Goal: Task Accomplishment & Management: Use online tool/utility

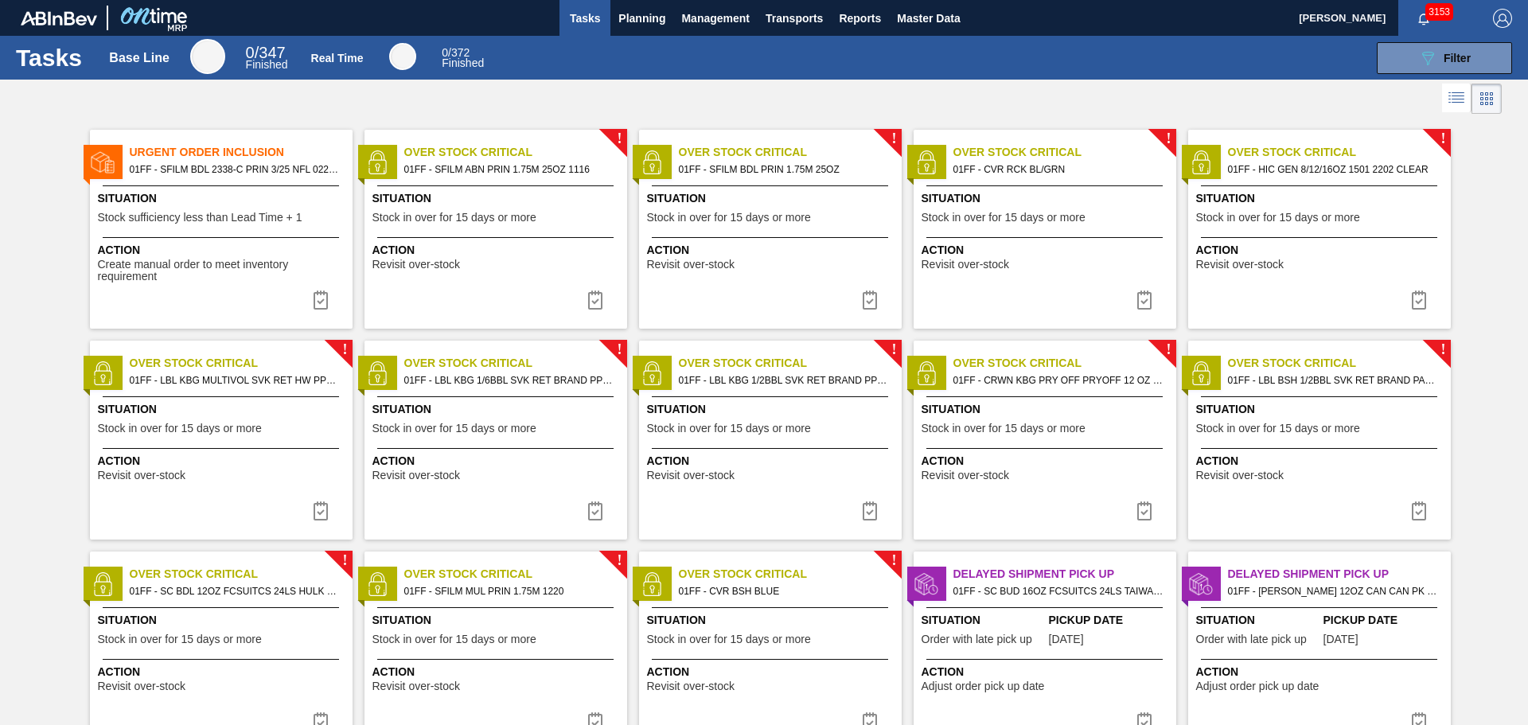
click at [256, 238] on div "Action Create manual order to meet inventory requirement" at bounding box center [221, 260] width 263 height 46
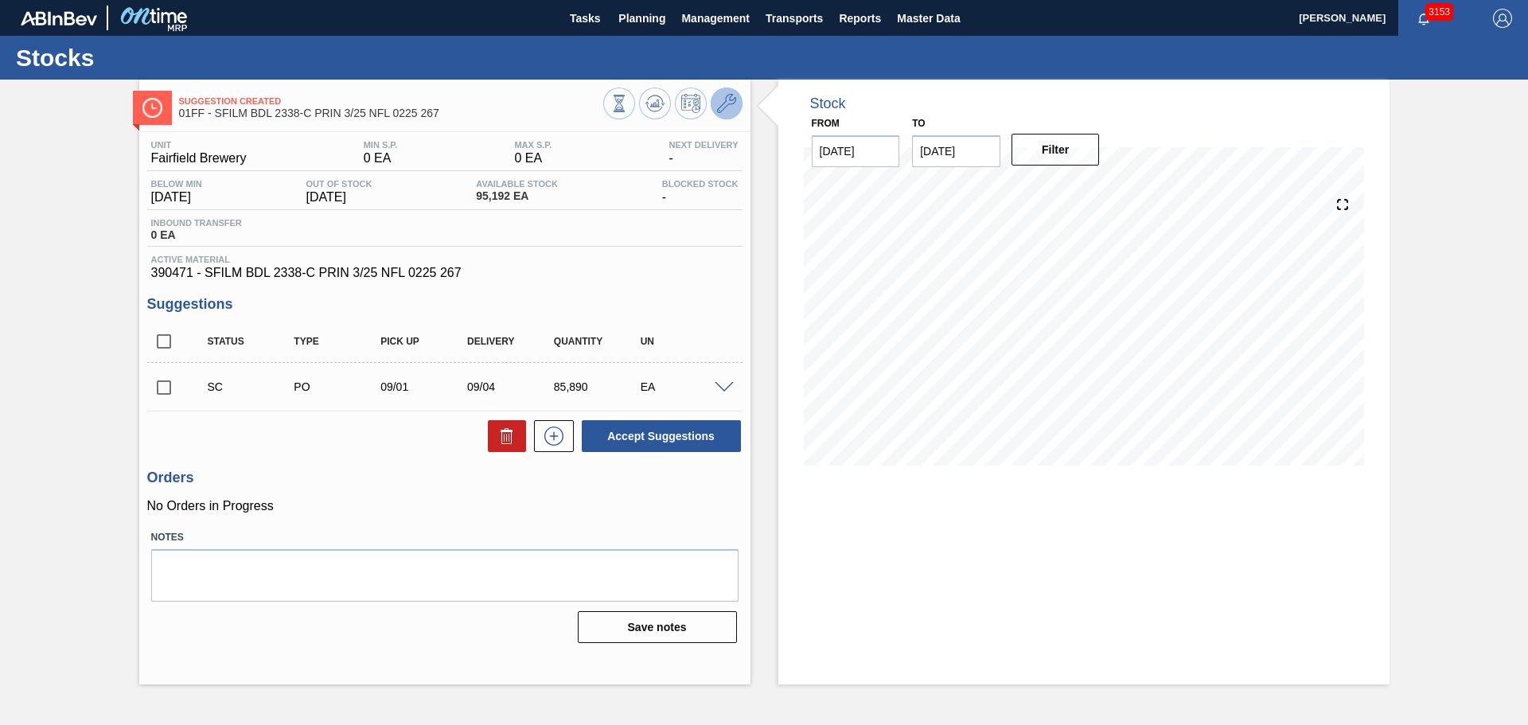
click at [732, 95] on icon at bounding box center [726, 103] width 19 height 19
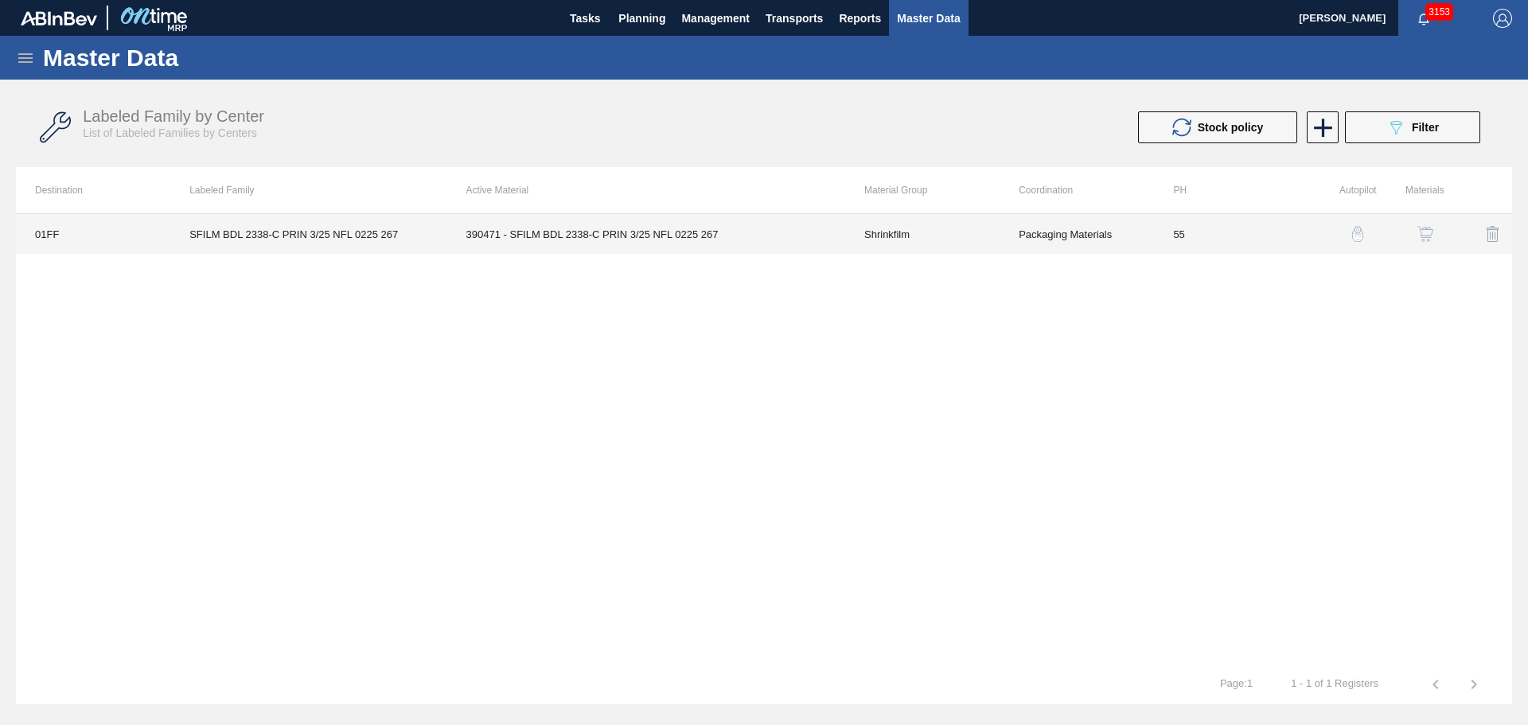
click at [861, 226] on td "Shrinkfilm" at bounding box center [922, 234] width 154 height 40
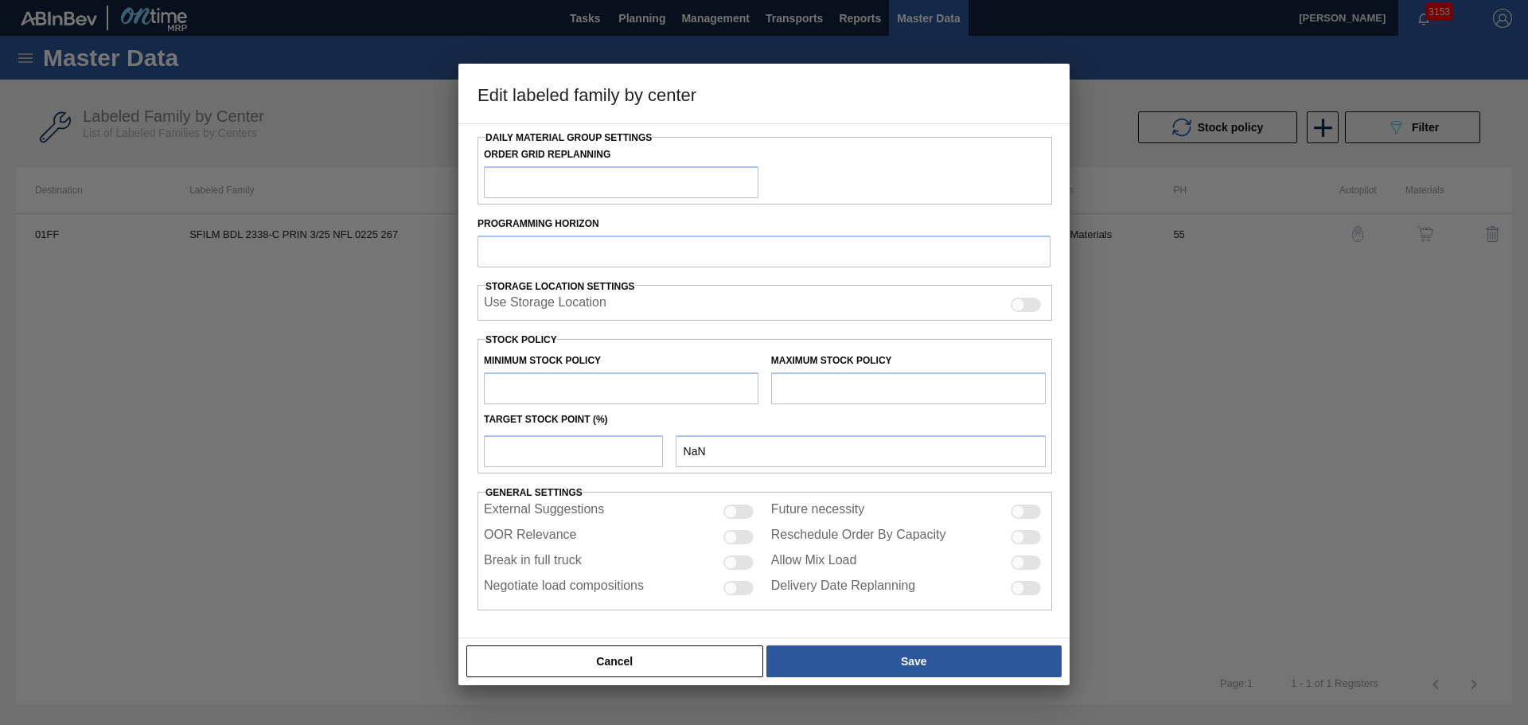
type input "Shrinkfilm"
type input "SFILM BDL 2338-C PRIN 3/25 NFL 0225 267"
type input "01FF - Fairfield Brewery"
type input "55"
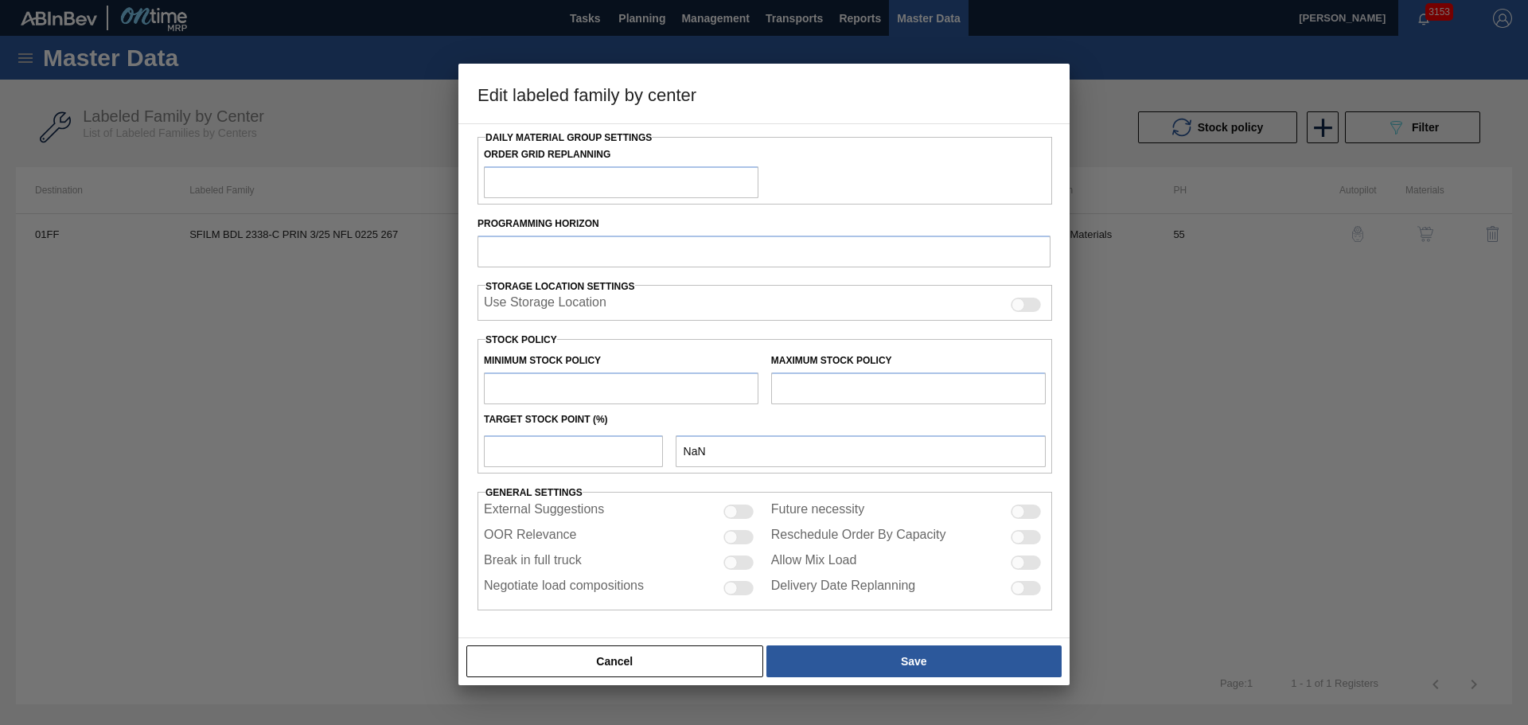
type input "0"
type input "100"
type input "0"
checkbox input "true"
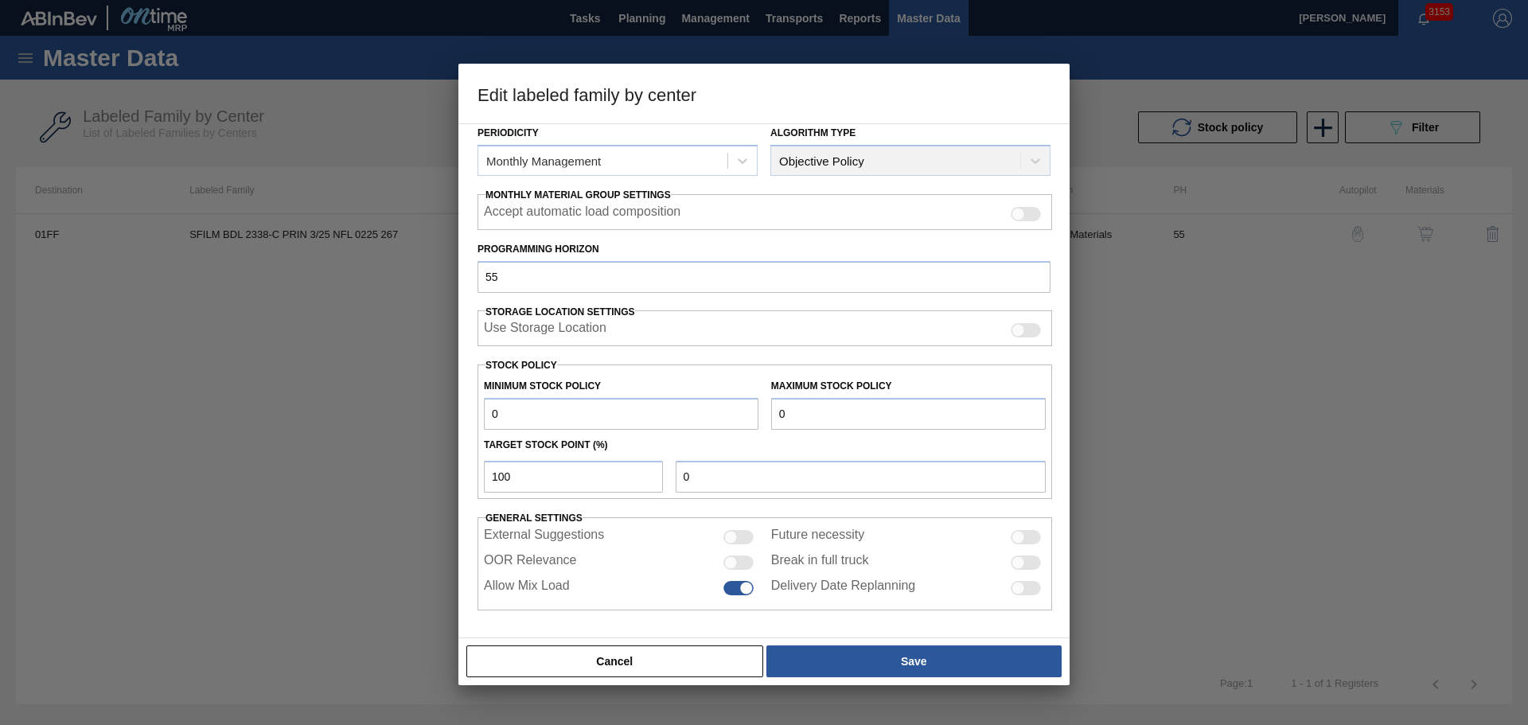
scroll to position [193, 0]
click at [725, 669] on button "Cancel" at bounding box center [614, 661] width 297 height 32
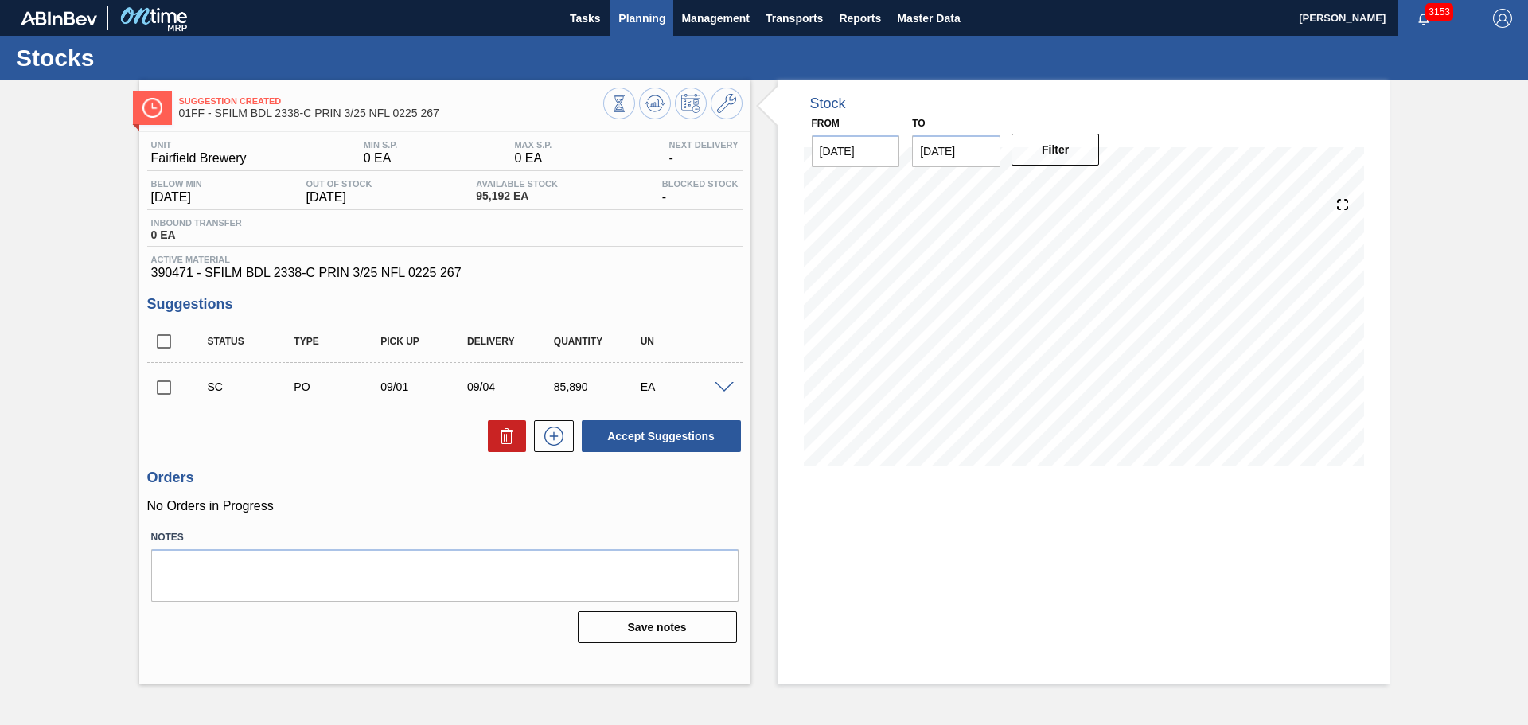
click at [659, 17] on span "Planning" at bounding box center [641, 18] width 47 height 19
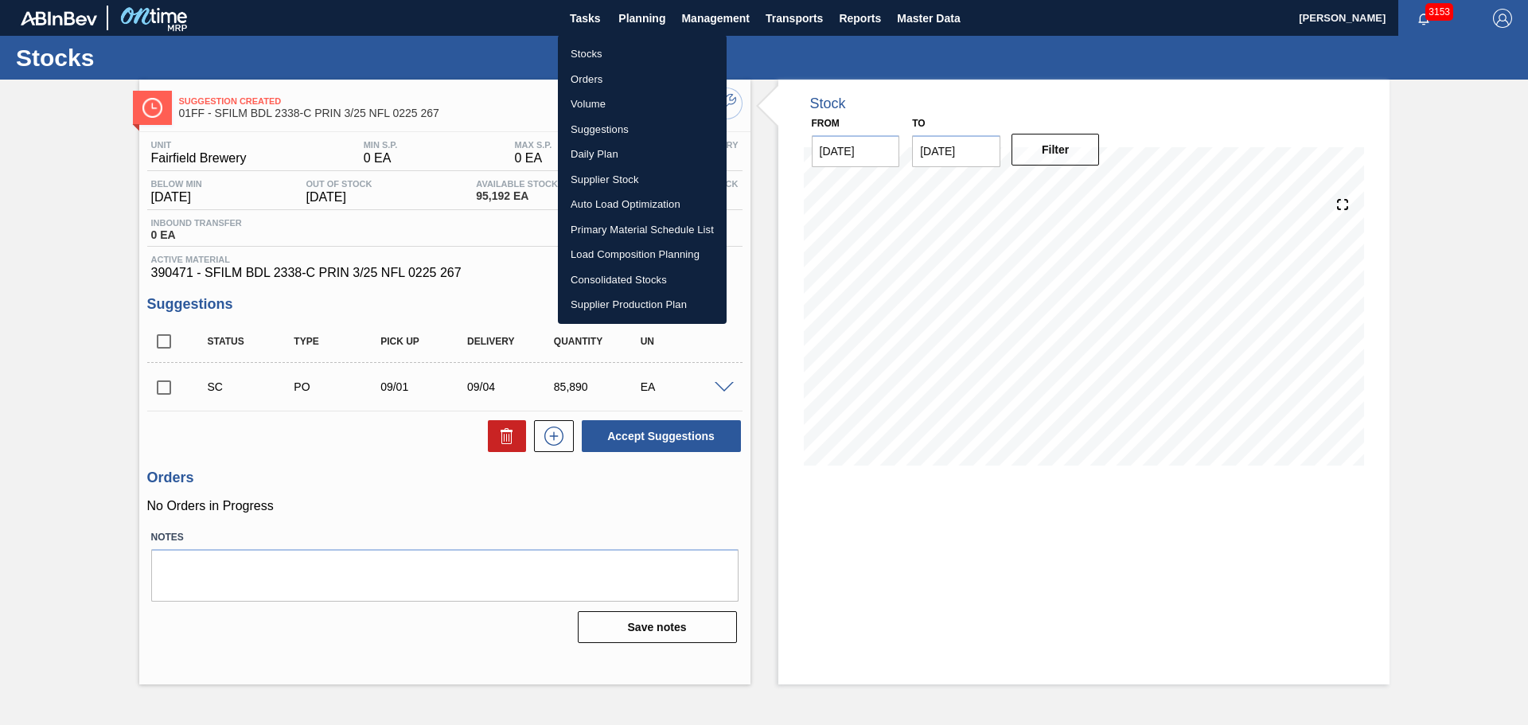
click at [616, 121] on li "Suggestions" at bounding box center [642, 129] width 169 height 25
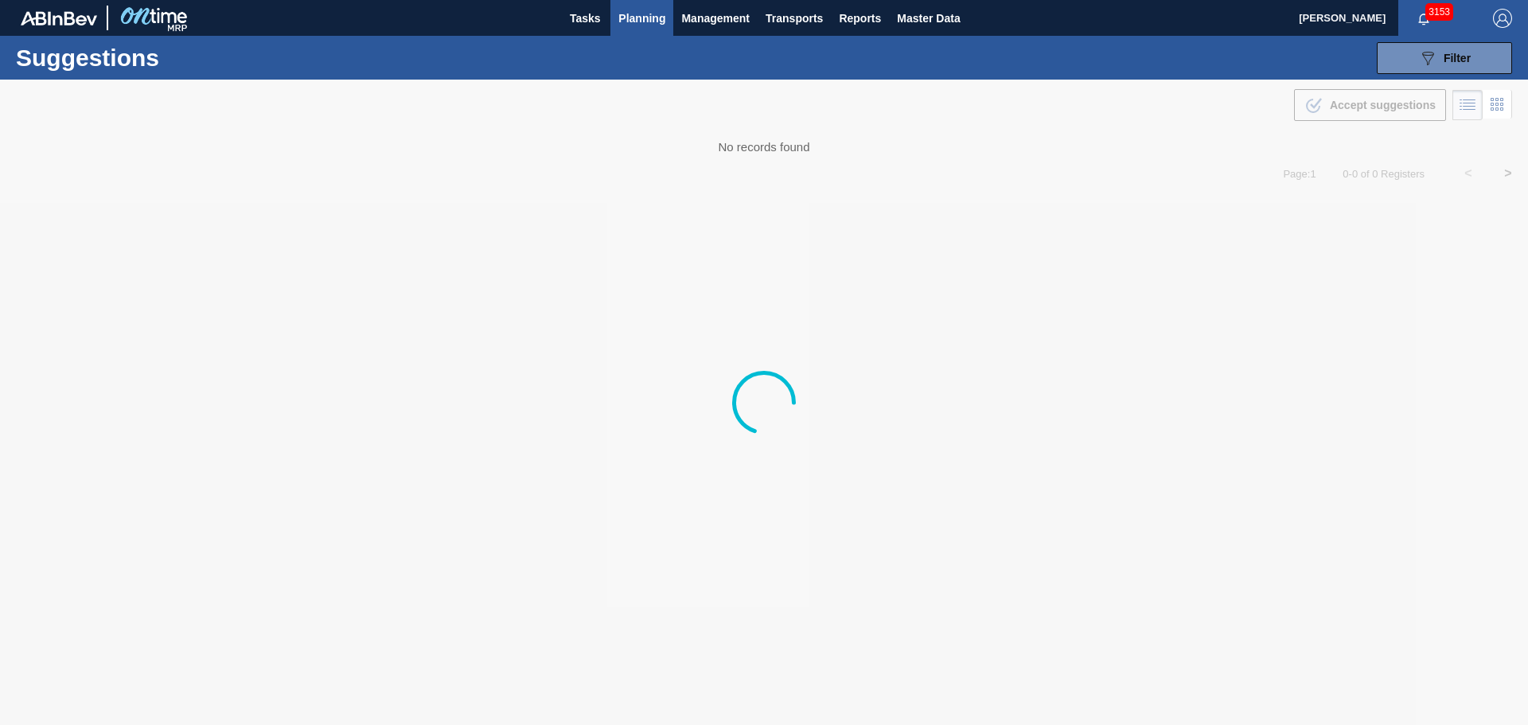
type from "[DATE]"
type to "[DATE]"
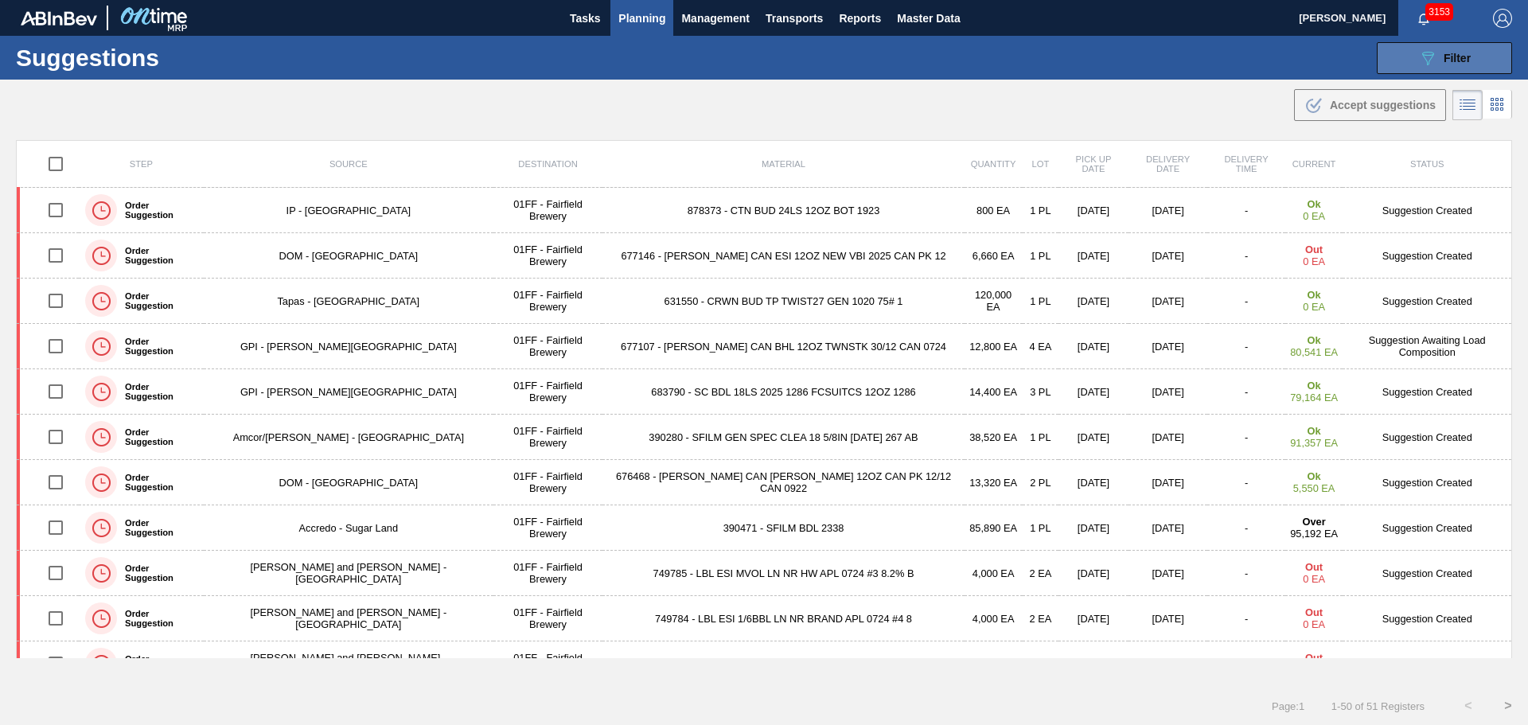
click at [1433, 68] on button "089F7B8B-B2A5-4AFE-B5C0-19BA573D28AC Filter" at bounding box center [1444, 58] width 135 height 32
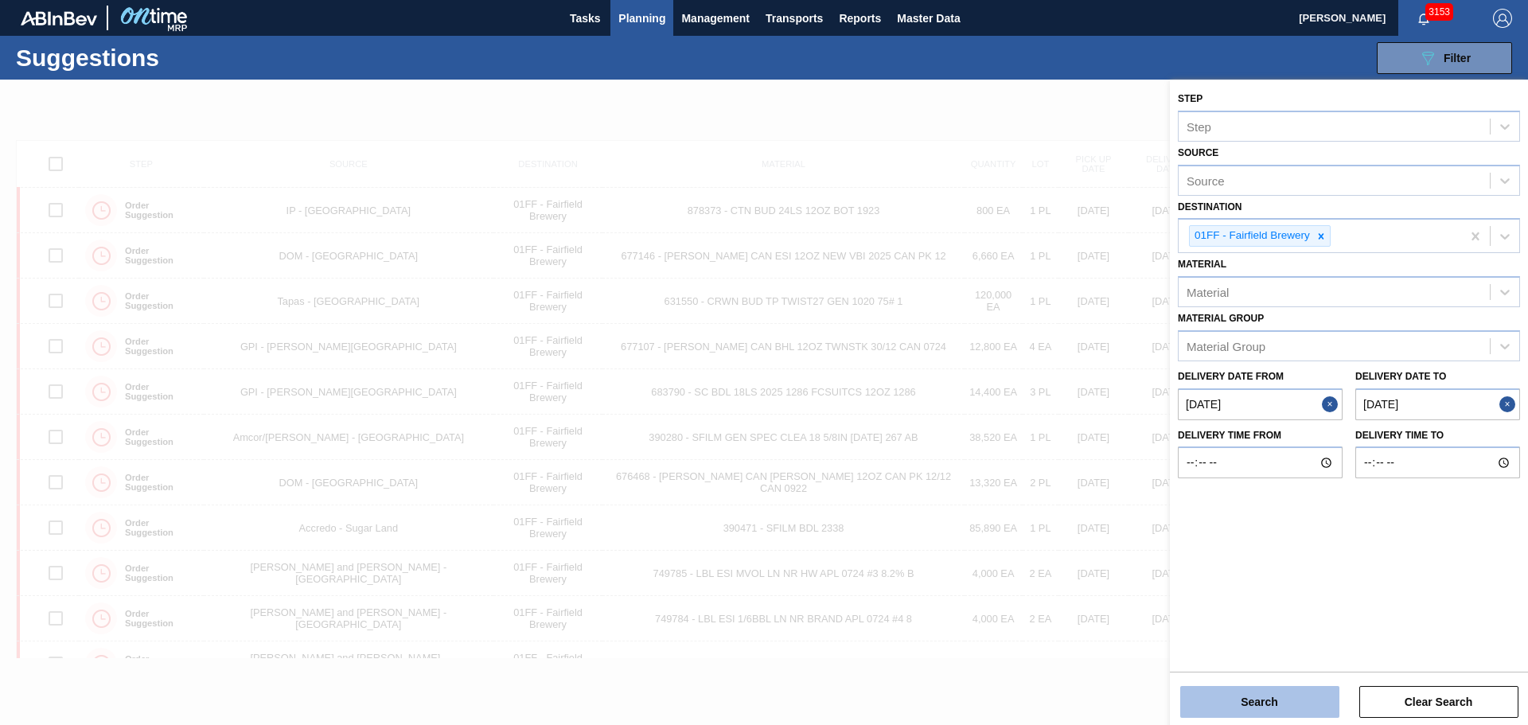
click at [1288, 712] on button "Search" at bounding box center [1259, 702] width 159 height 32
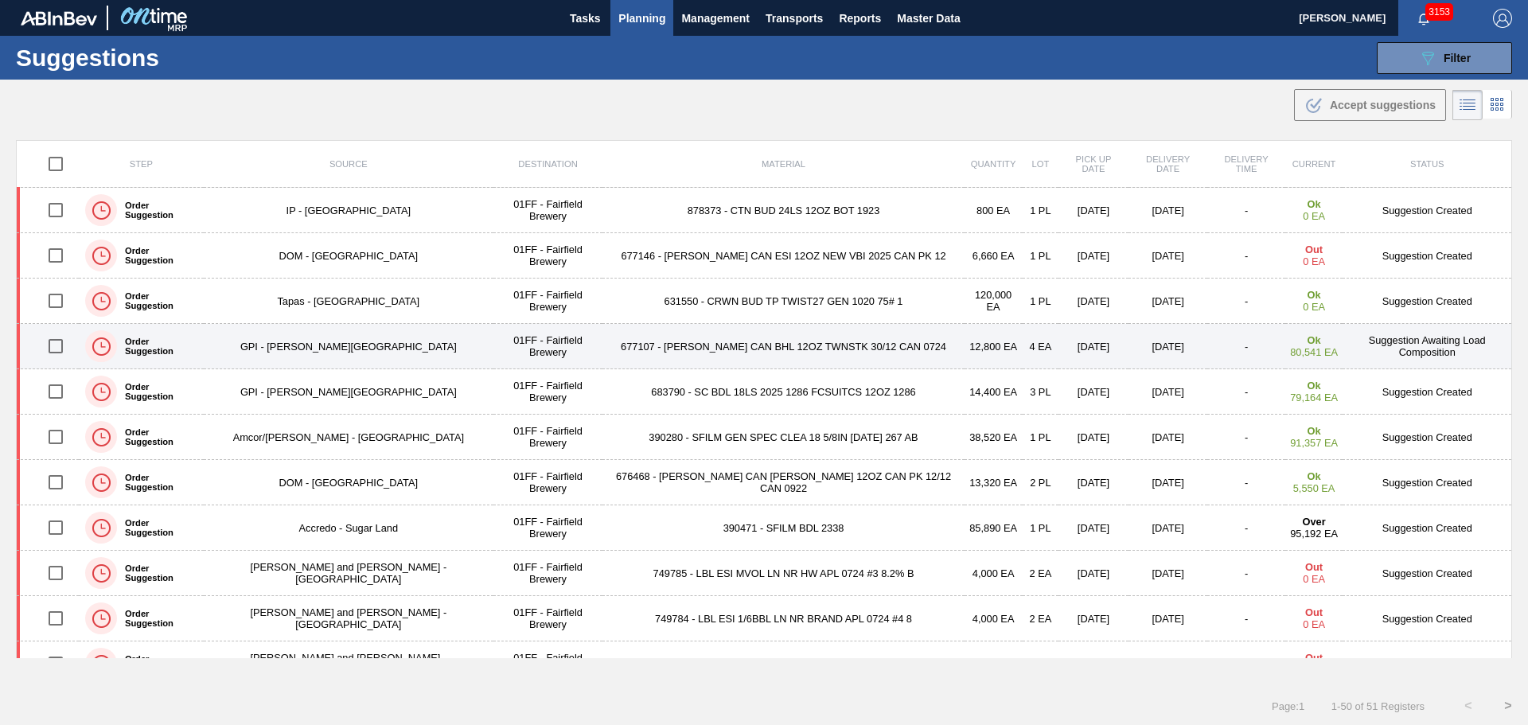
click at [738, 345] on td "677107 - [PERSON_NAME] CAN BHL 12OZ TWNSTK 30/12 CAN 0724" at bounding box center [782, 346] width 361 height 45
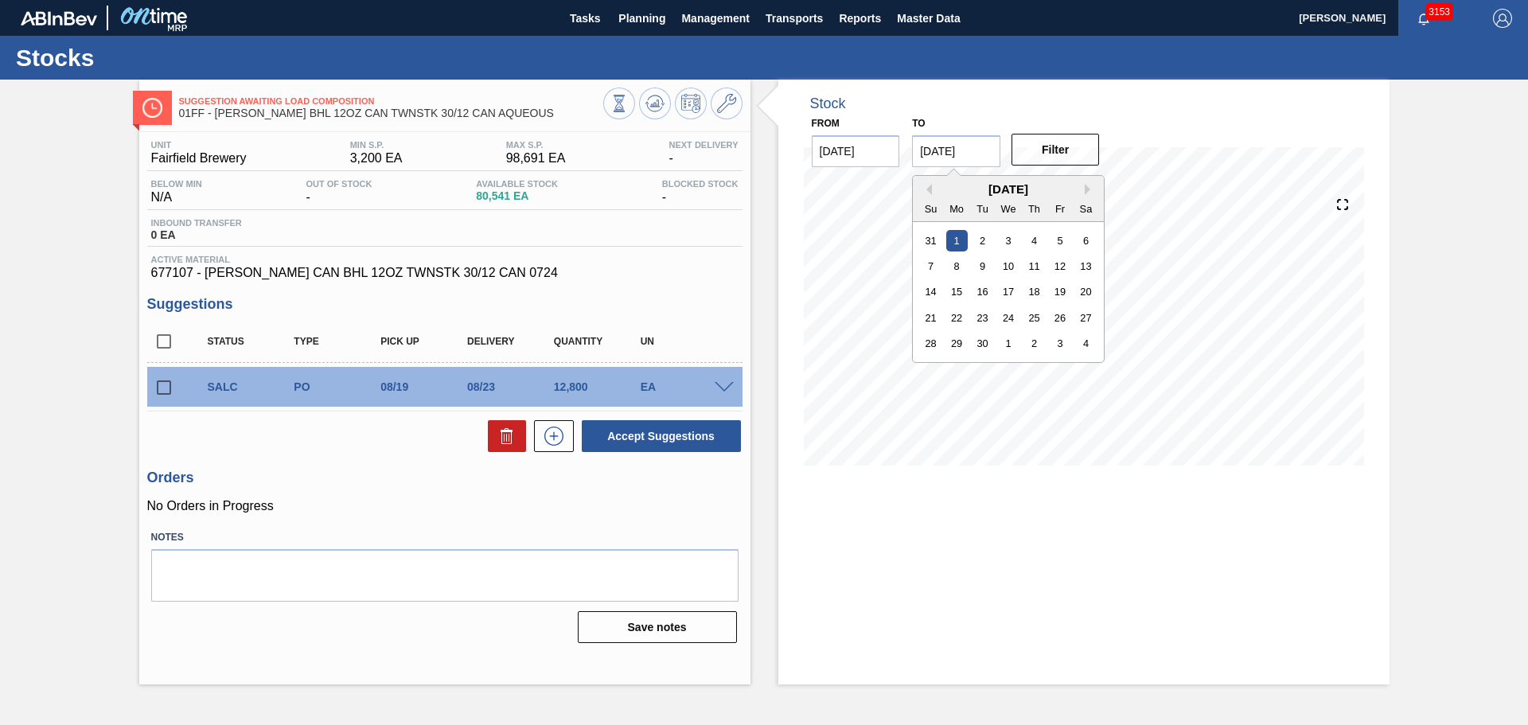
click at [970, 152] on input "[DATE]" at bounding box center [956, 151] width 88 height 32
click at [984, 343] on div "30" at bounding box center [982, 343] width 21 height 21
type input "[DATE]"
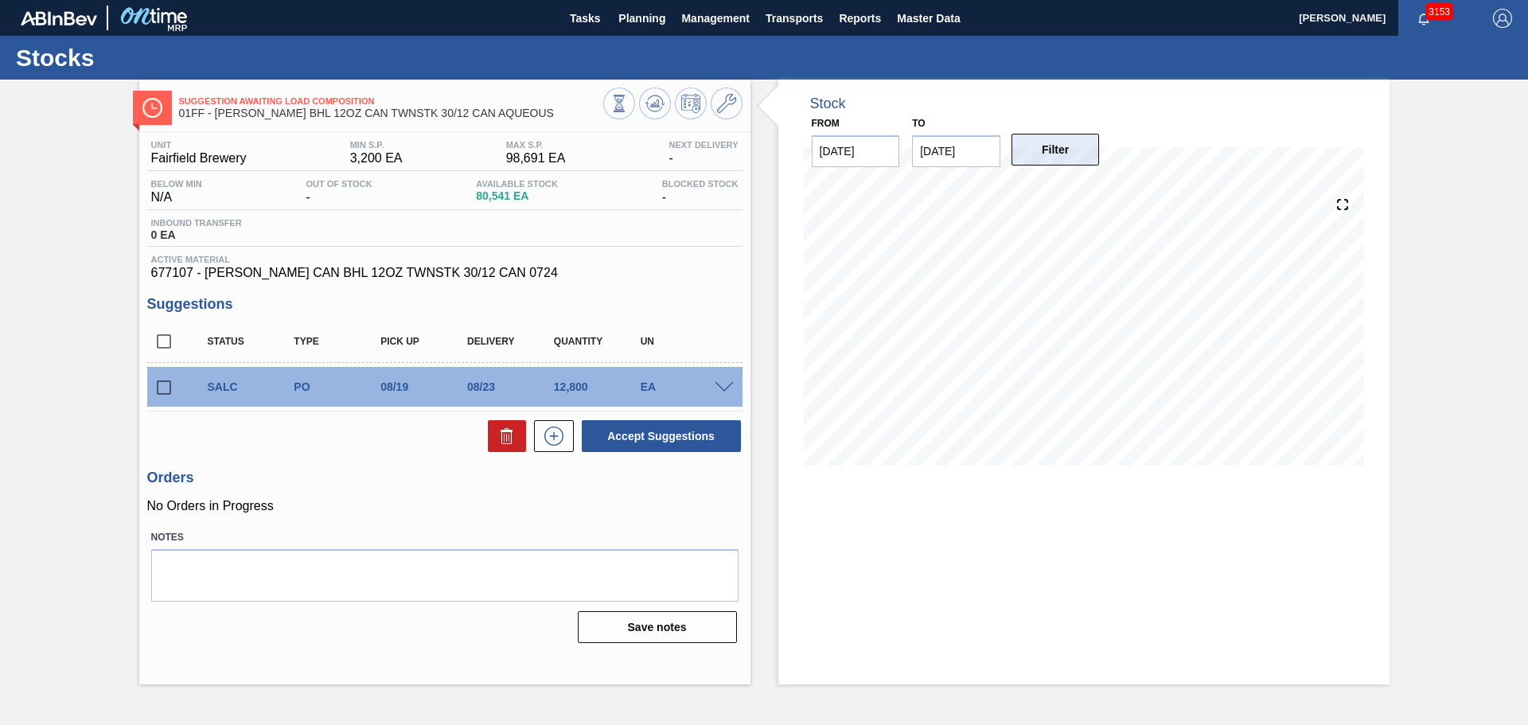
click at [1045, 154] on button "Filter" at bounding box center [1056, 150] width 88 height 32
click at [166, 388] on input "checkbox" at bounding box center [163, 387] width 33 height 33
click at [0, 0] on icon at bounding box center [0, 0] width 0 height 0
checkbox input "false"
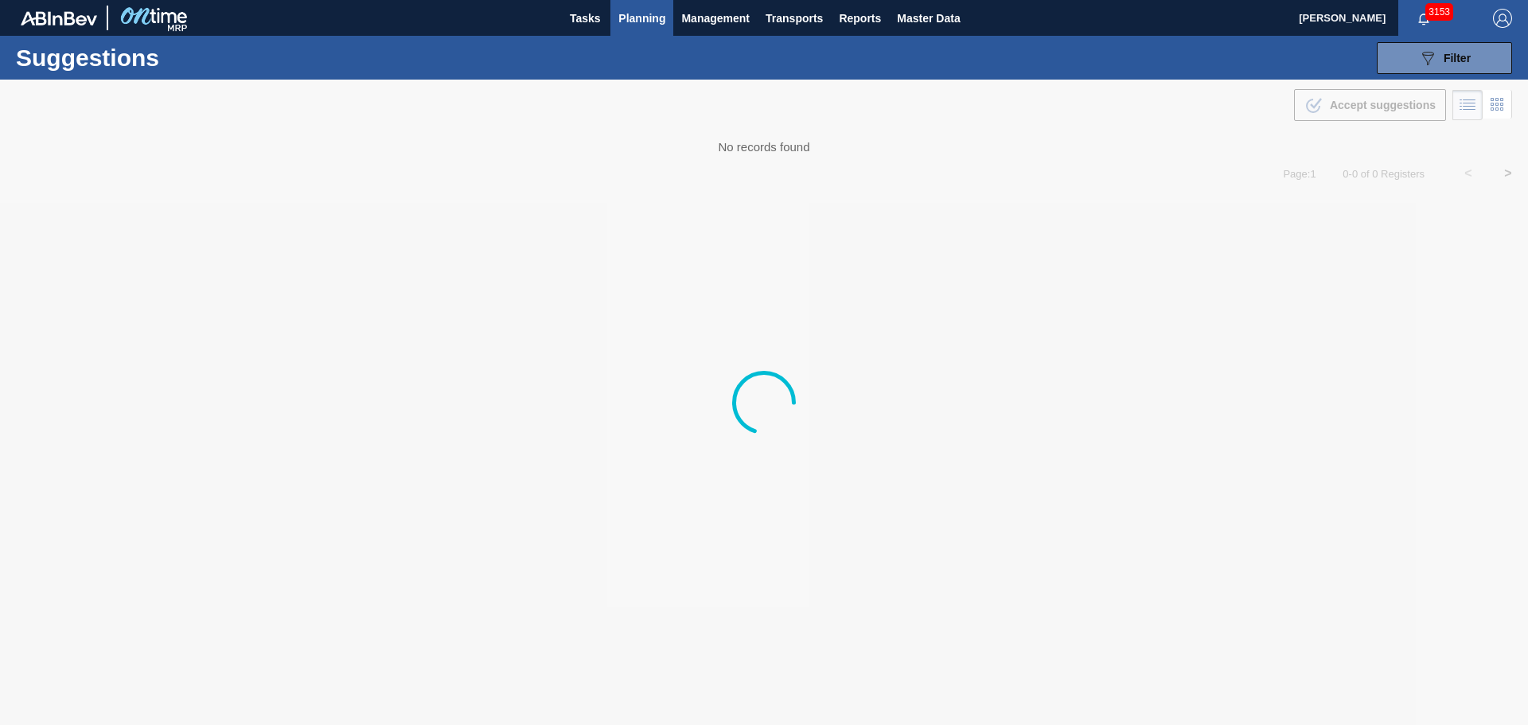
type from "[DATE]"
type to "[DATE]"
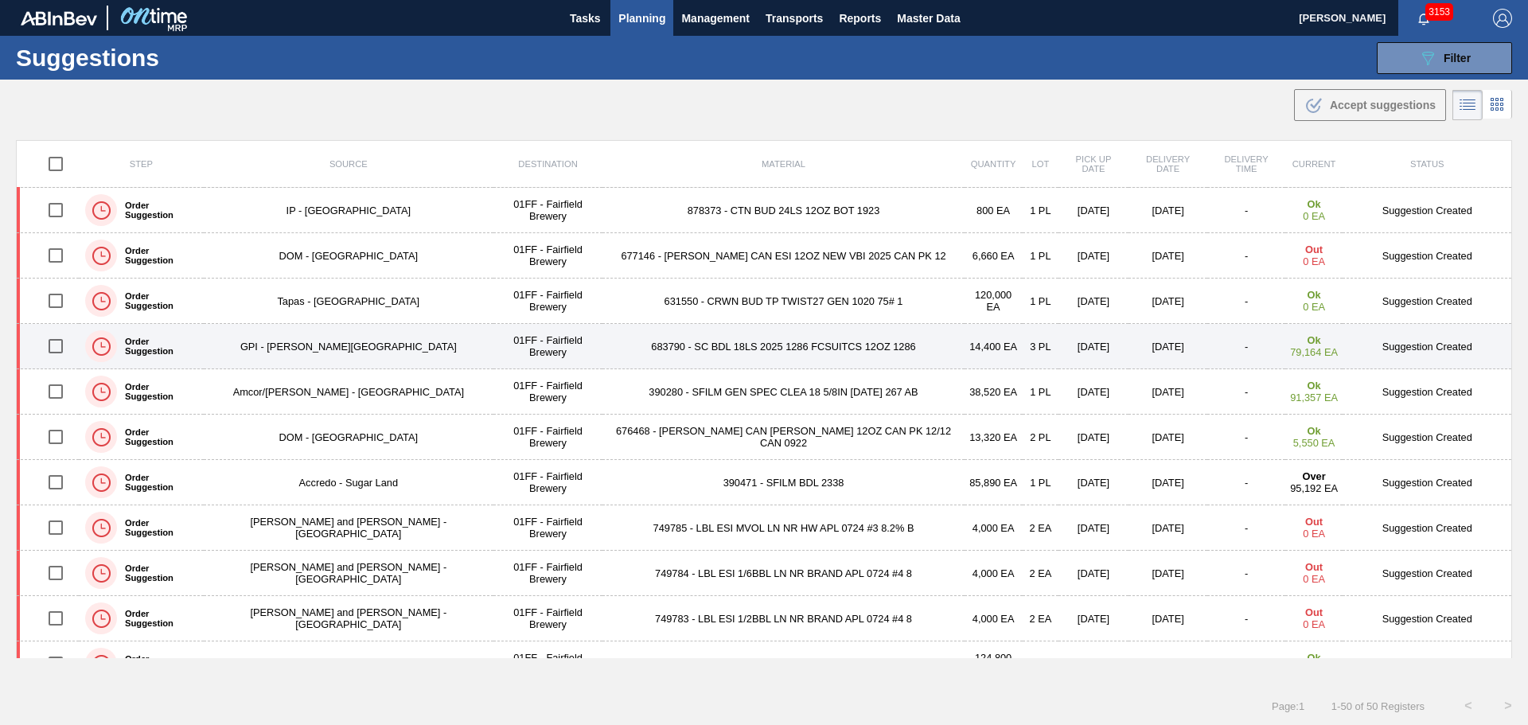
click at [762, 346] on td "683790 - SC BDL 18LS 2025 1286 FCSUITCS 12OZ 1286" at bounding box center [782, 346] width 361 height 45
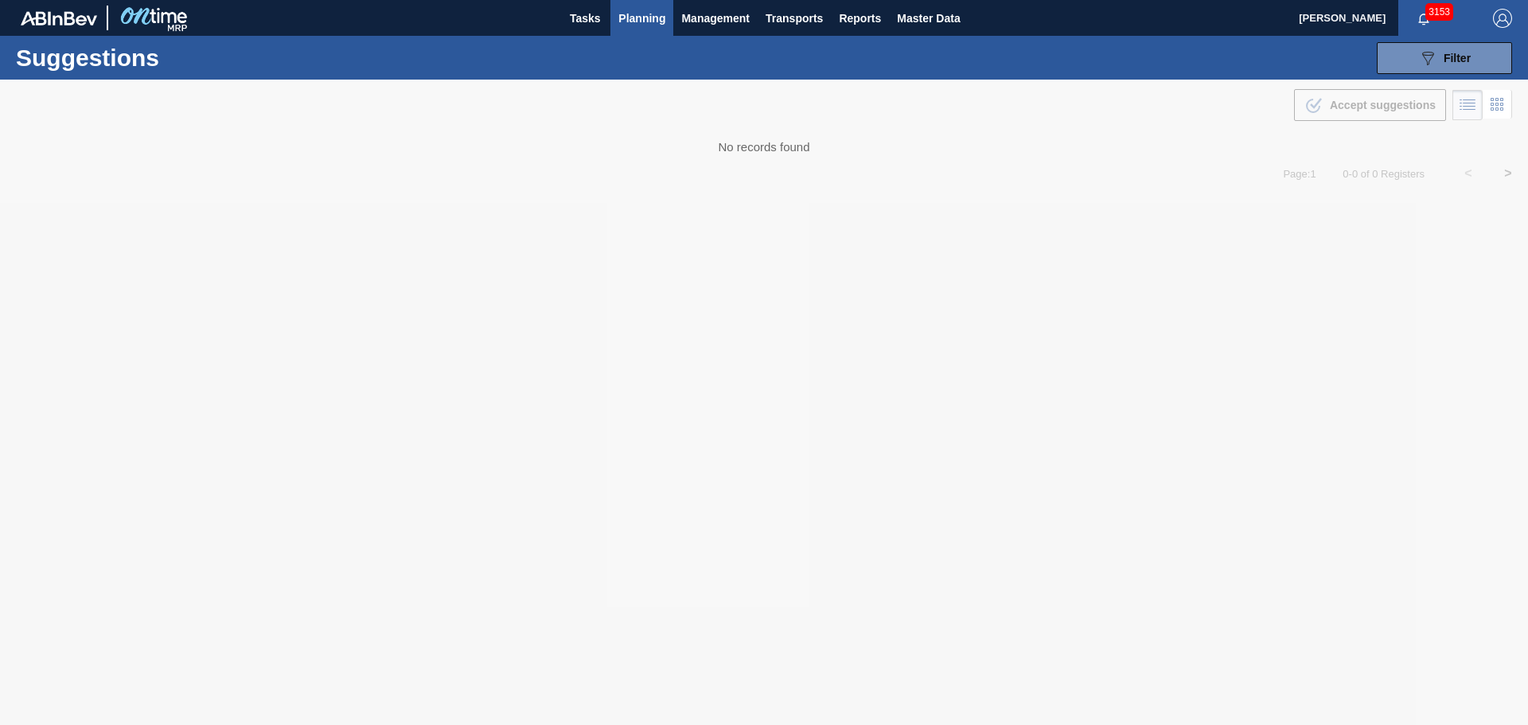
type from "[DATE]"
type to "[DATE]"
